Goal: Information Seeking & Learning: Learn about a topic

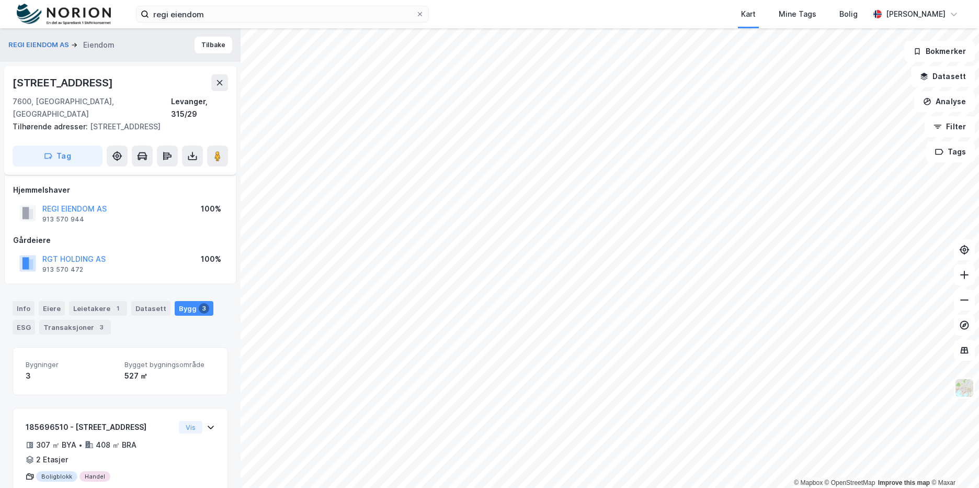
scroll to position [78, 0]
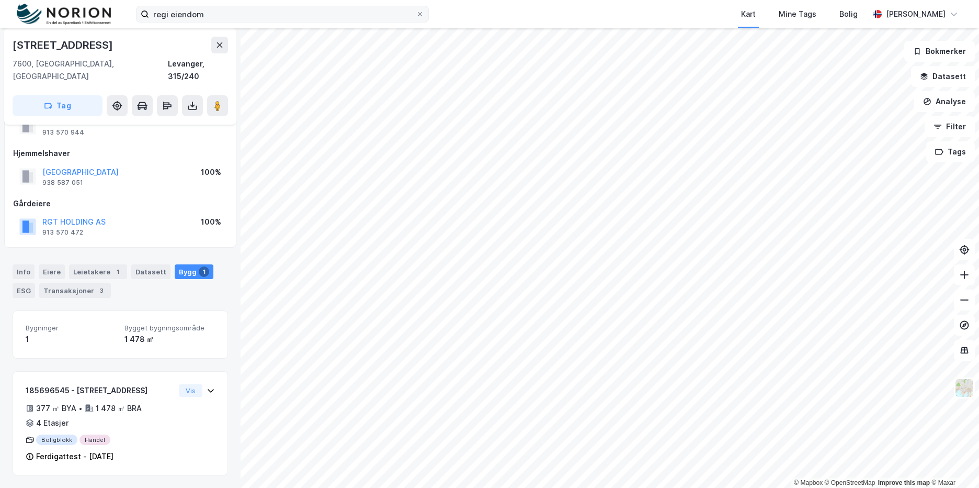
scroll to position [29, 0]
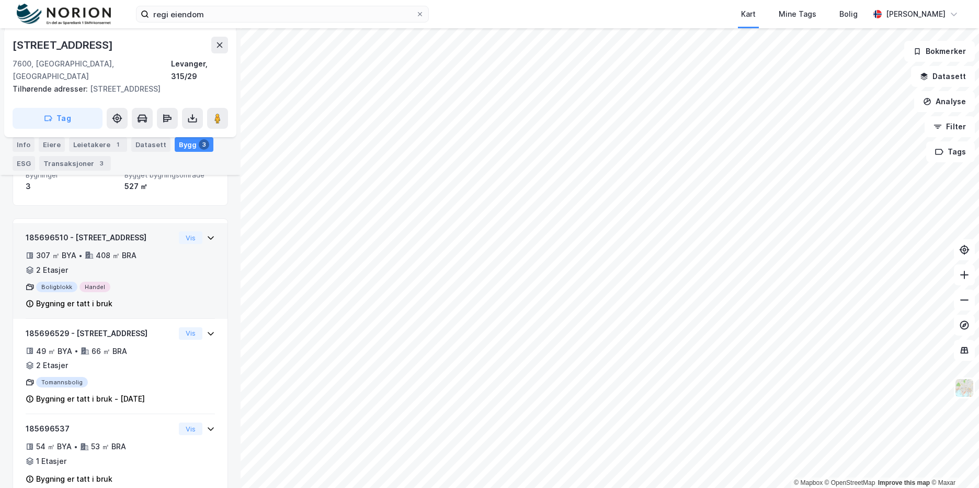
scroll to position [200, 0]
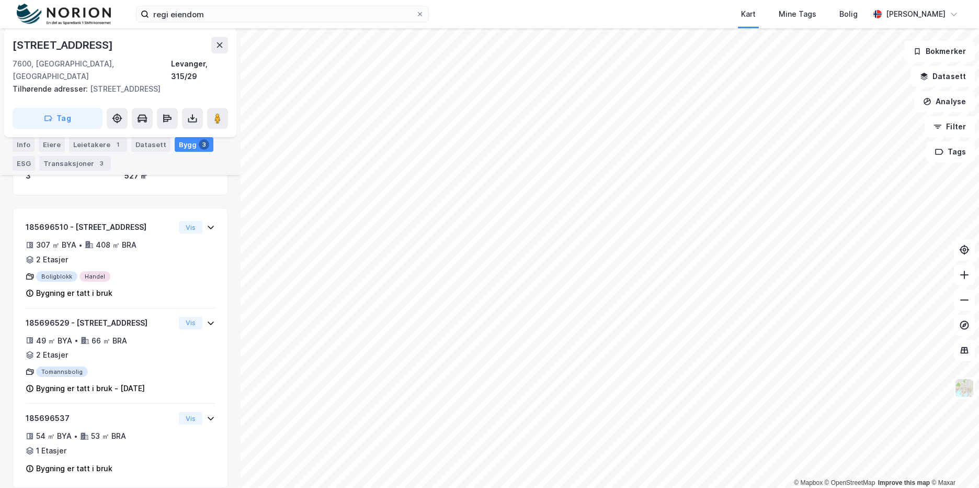
click at [225, 332] on div "REGI EIENDOM AS Eiendom Tilbake [STREET_ADDRESS] Tilhørende adresser: [STREET_A…" at bounding box center [120, 257] width 241 height 459
